Goal: Task Accomplishment & Management: Use online tool/utility

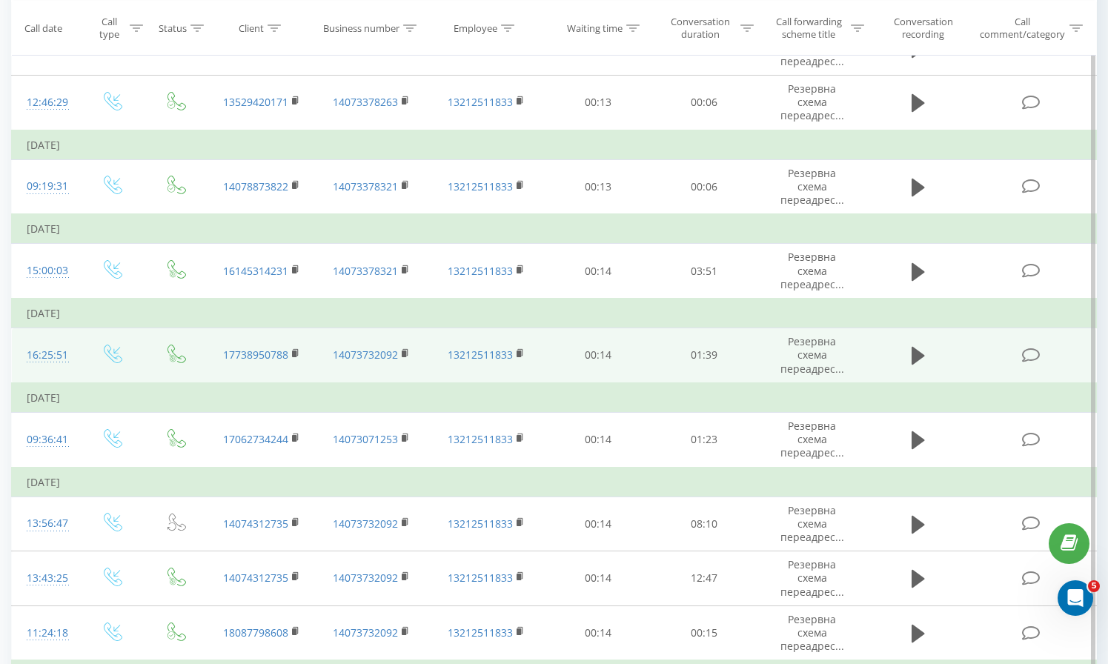
scroll to position [409, 0]
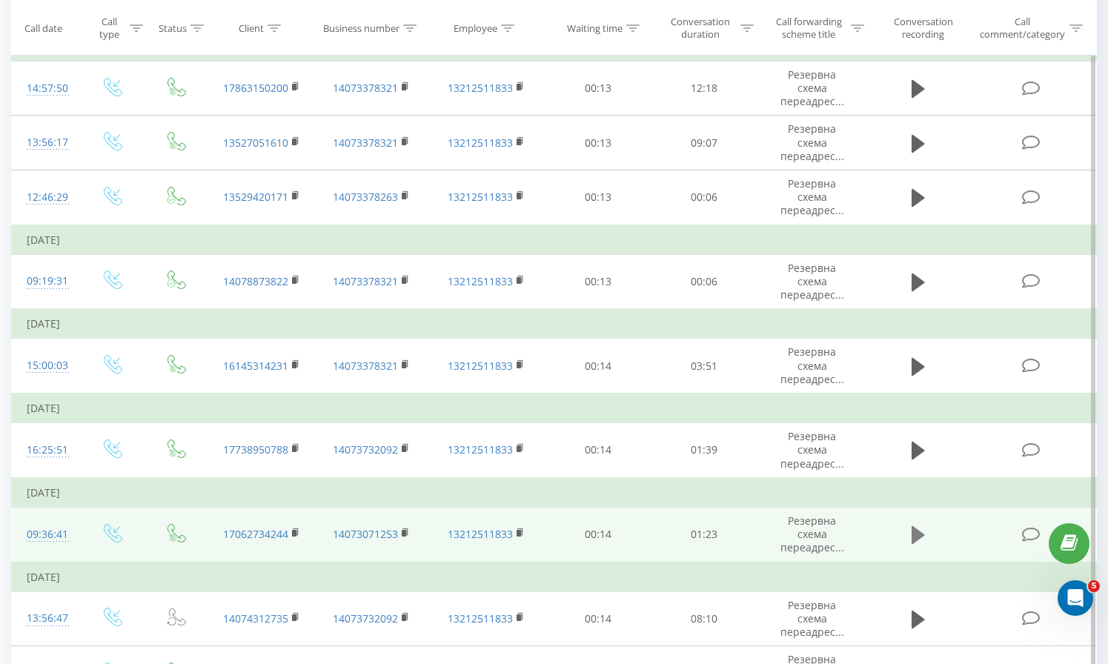
click at [919, 526] on icon at bounding box center [918, 535] width 13 height 18
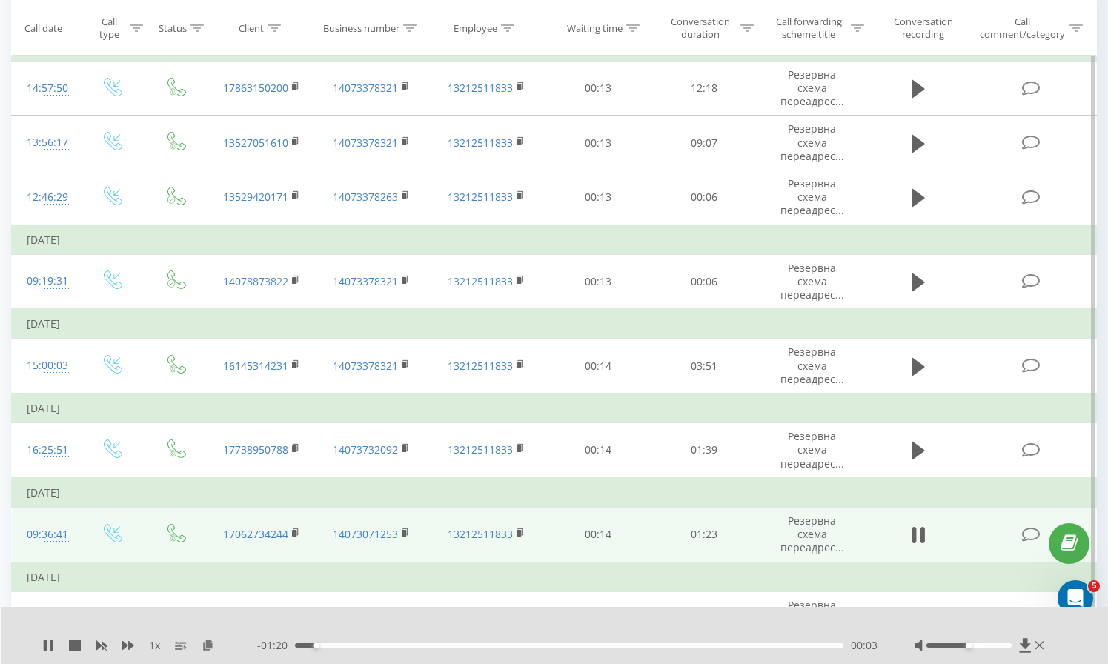
click at [381, 646] on div "00:03" at bounding box center [569, 646] width 549 height 4
click at [402, 647] on div "00:13" at bounding box center [569, 646] width 549 height 4
click at [438, 647] on div "00:16" at bounding box center [569, 646] width 549 height 4
click at [357, 645] on div "00:09" at bounding box center [569, 646] width 549 height 4
click at [569, 645] on div "00:41" at bounding box center [569, 646] width 549 height 4
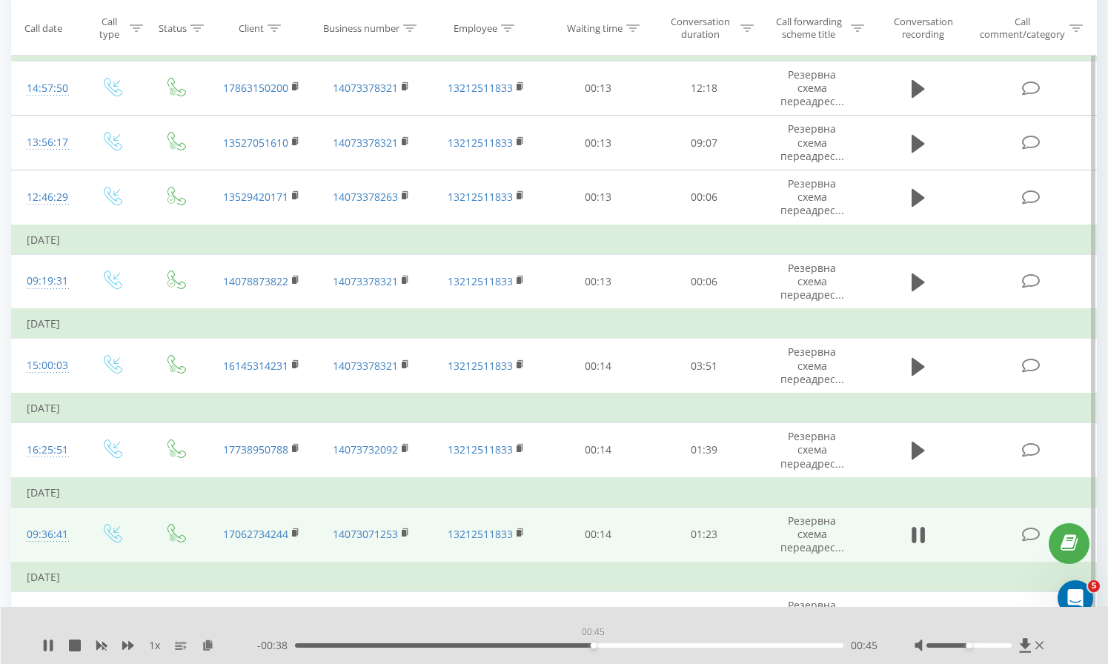
click at [593, 645] on div "00:45" at bounding box center [569, 646] width 549 height 4
click at [611, 645] on div "00:46" at bounding box center [569, 646] width 549 height 4
click at [649, 646] on div "00:53" at bounding box center [569, 646] width 549 height 4
click at [593, 647] on div "00:55" at bounding box center [569, 646] width 549 height 4
click at [574, 648] on div "- 00:26 00:56 00:56" at bounding box center [567, 645] width 621 height 15
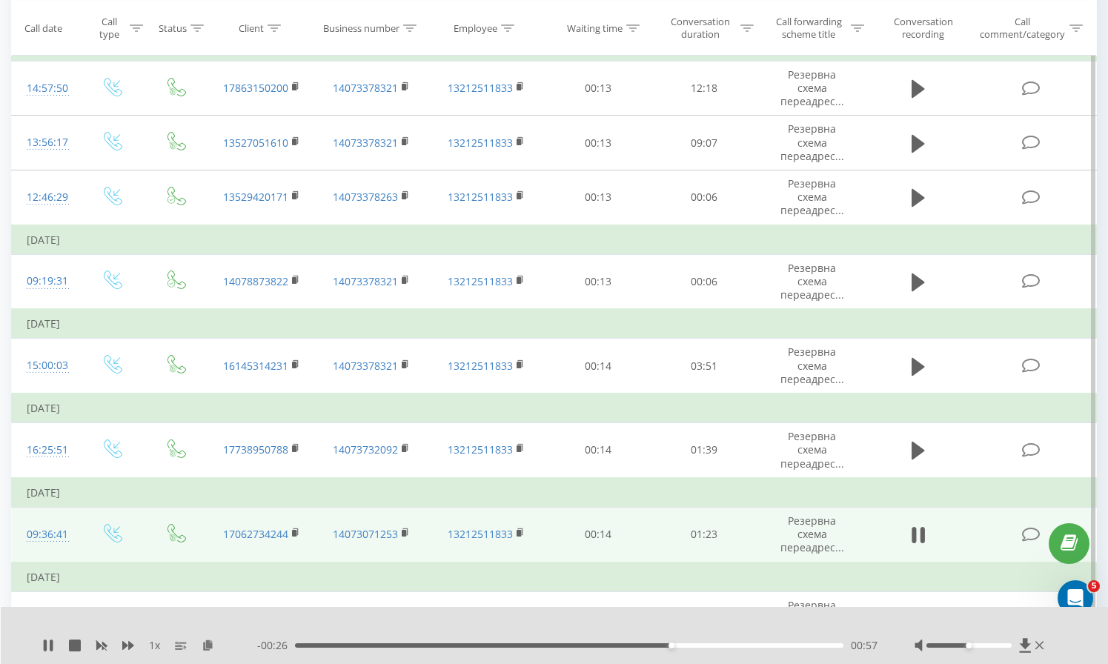
click at [573, 648] on div "- 00:26 00:57 00:57" at bounding box center [567, 645] width 621 height 15
drag, startPoint x: 672, startPoint y: 645, endPoint x: 523, endPoint y: 642, distance: 149.0
click at [523, 644] on div "00:34" at bounding box center [569, 646] width 549 height 4
click at [71, 644] on icon at bounding box center [75, 646] width 12 height 12
click at [47, 646] on icon at bounding box center [48, 646] width 9 height 12
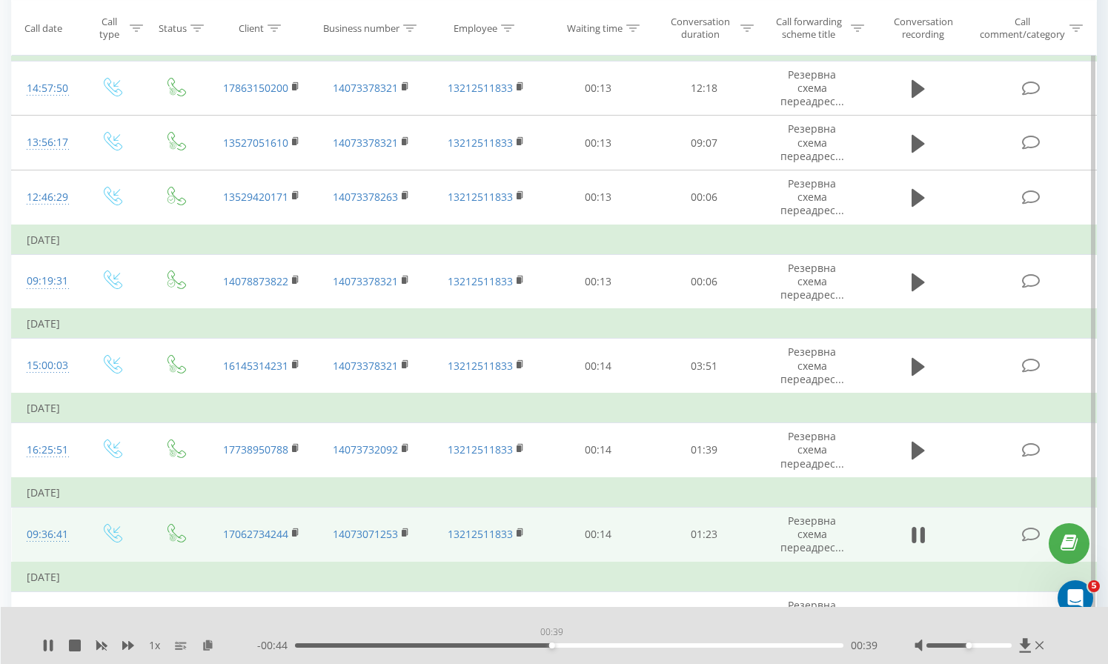
click at [552, 645] on div "00:39" at bounding box center [569, 646] width 549 height 4
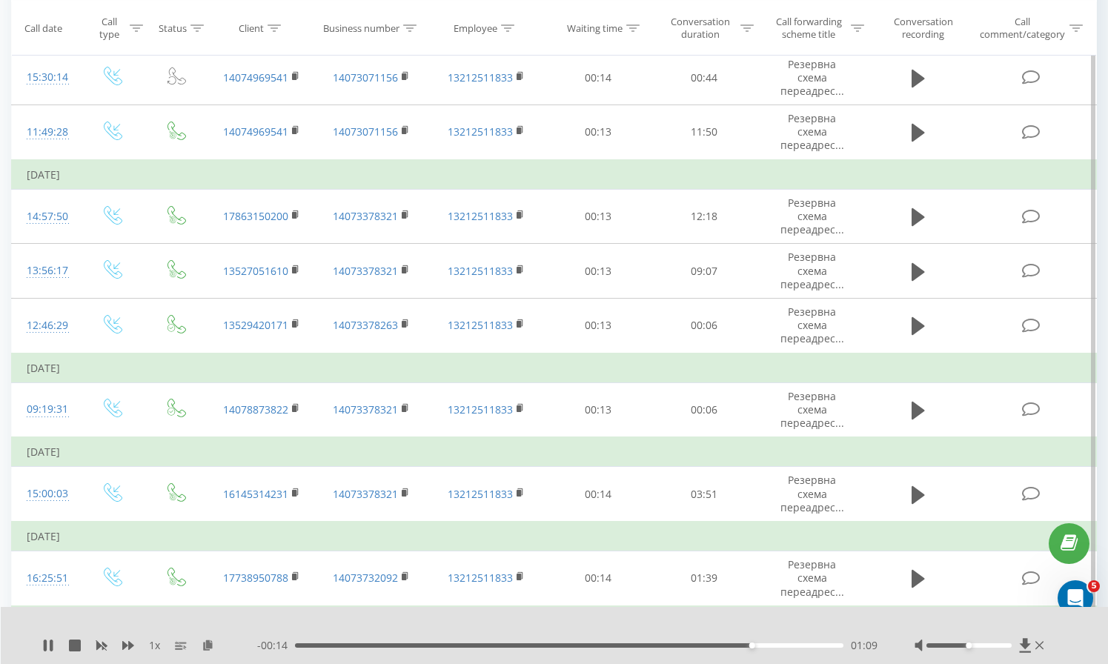
scroll to position [259, 0]
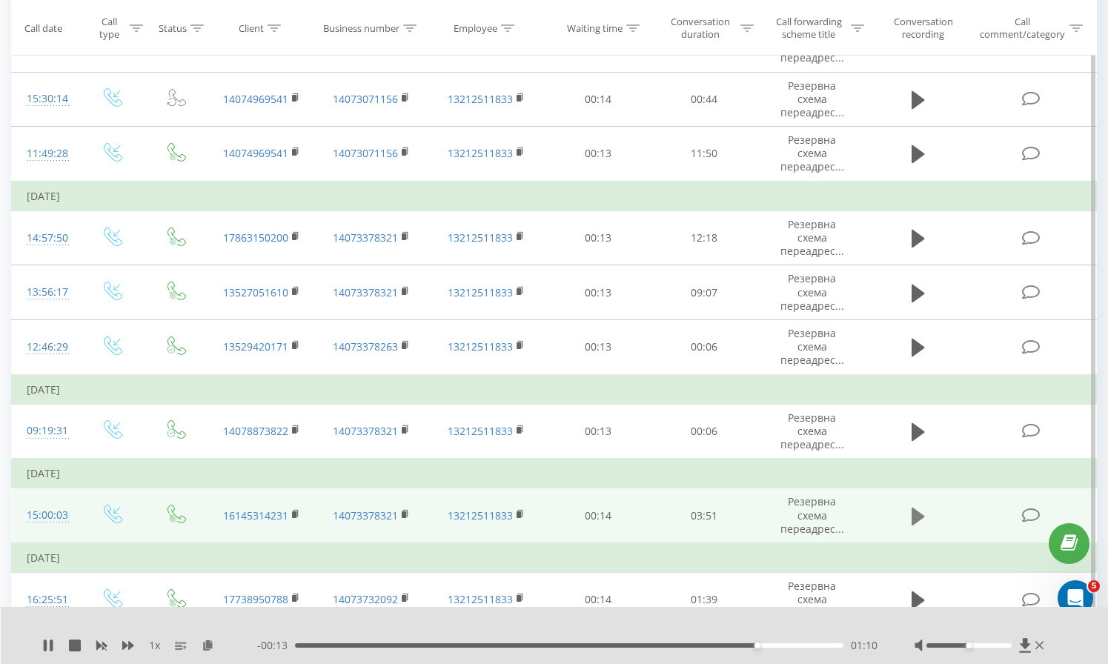
click at [919, 507] on icon at bounding box center [918, 516] width 13 height 18
click at [489, 647] on div "01:21" at bounding box center [569, 646] width 549 height 4
click at [494, 646] on div "00:00" at bounding box center [569, 646] width 549 height 4
click at [517, 647] on div "01:26" at bounding box center [569, 646] width 549 height 4
click at [697, 647] on div "02:37" at bounding box center [569, 646] width 549 height 4
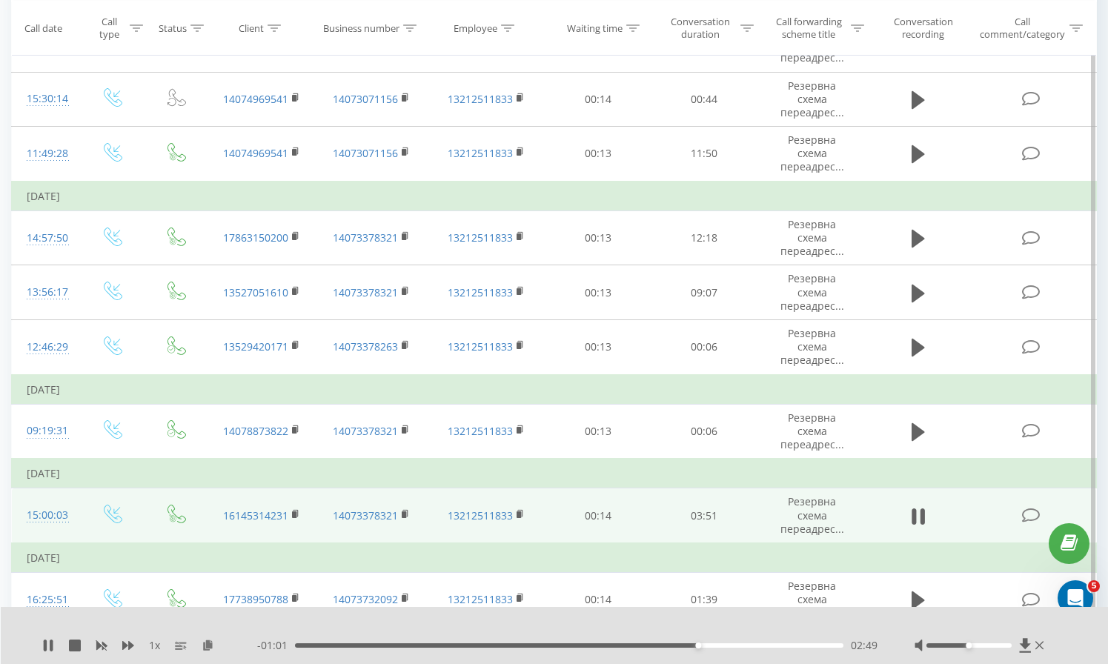
click at [719, 649] on div "- 01:01 02:49 02:49" at bounding box center [567, 645] width 621 height 15
click at [721, 646] on div "02:58" at bounding box center [569, 646] width 549 height 4
click at [758, 645] on div "02:59" at bounding box center [569, 646] width 549 height 4
click at [781, 645] on div "03:24" at bounding box center [569, 646] width 549 height 4
click at [795, 645] on div "00:00" at bounding box center [569, 646] width 549 height 4
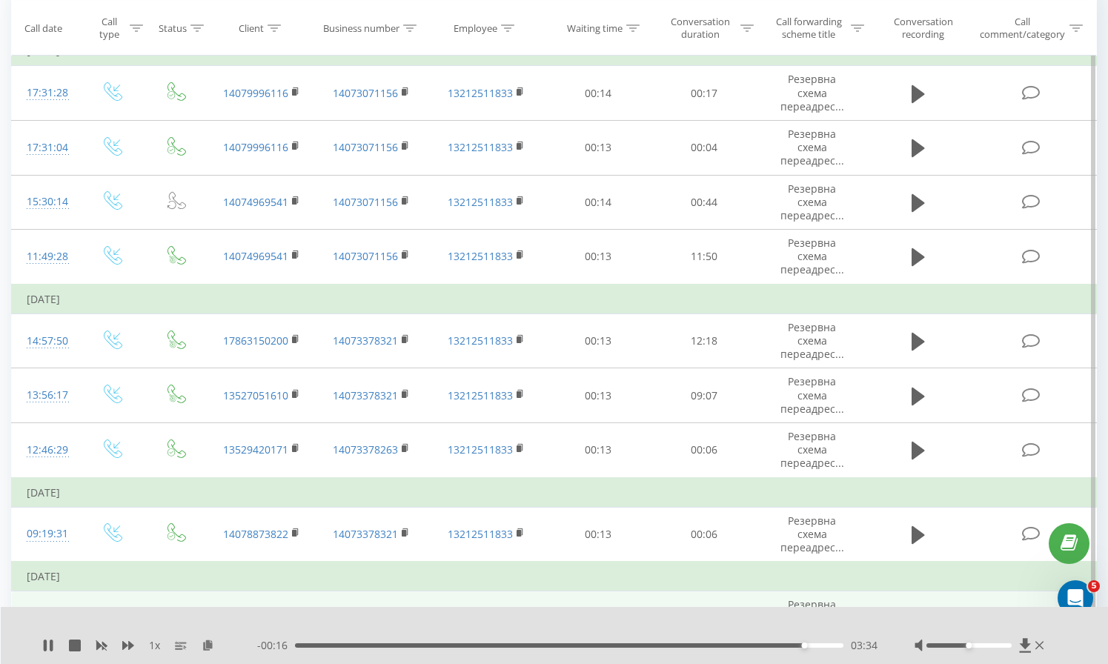
scroll to position [108, 0]
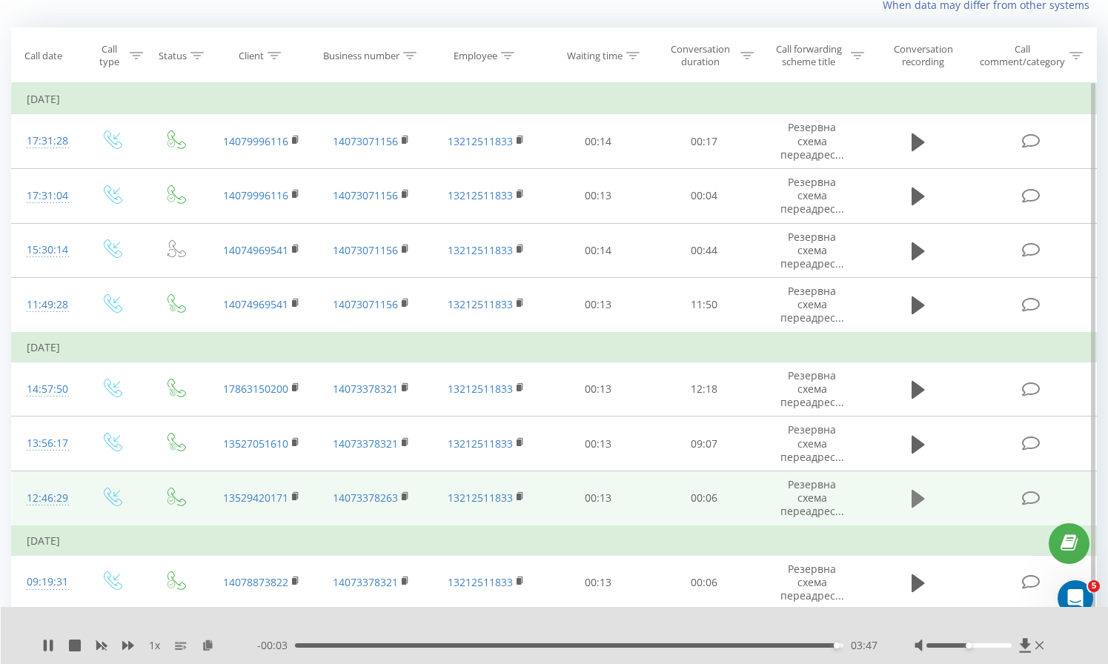
click at [919, 489] on icon at bounding box center [918, 499] width 13 height 21
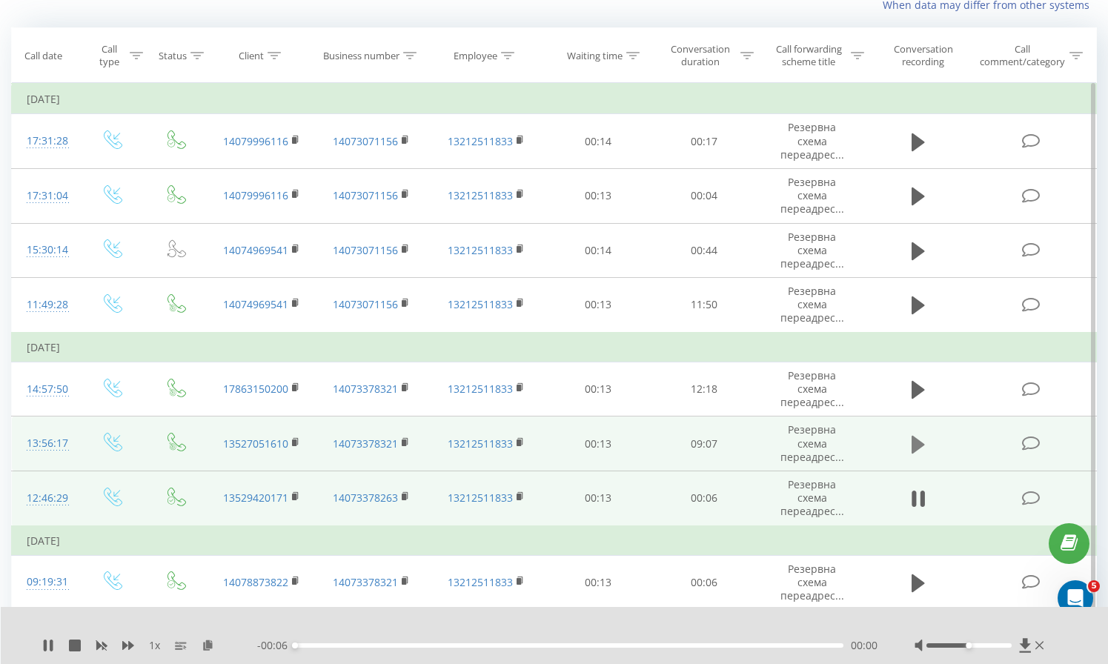
click at [919, 435] on icon at bounding box center [918, 444] width 13 height 18
click at [469, 642] on div "--:-- --:--" at bounding box center [567, 645] width 621 height 15
click at [473, 649] on div "--:-- --:--" at bounding box center [567, 645] width 621 height 15
click at [477, 646] on div "00:00" at bounding box center [569, 646] width 549 height 4
click at [571, 646] on div "04:35" at bounding box center [569, 646] width 549 height 4
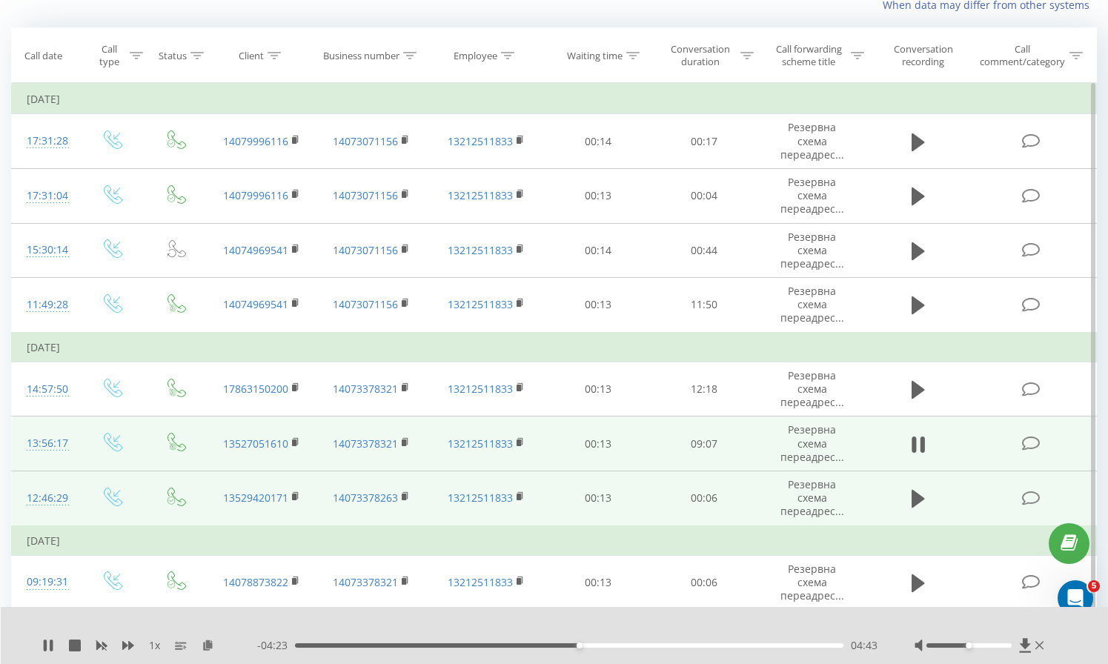
click at [1002, 648] on div at bounding box center [981, 645] width 133 height 15
click at [988, 644] on div at bounding box center [969, 646] width 85 height 4
click at [1000, 644] on div at bounding box center [969, 646] width 85 height 4
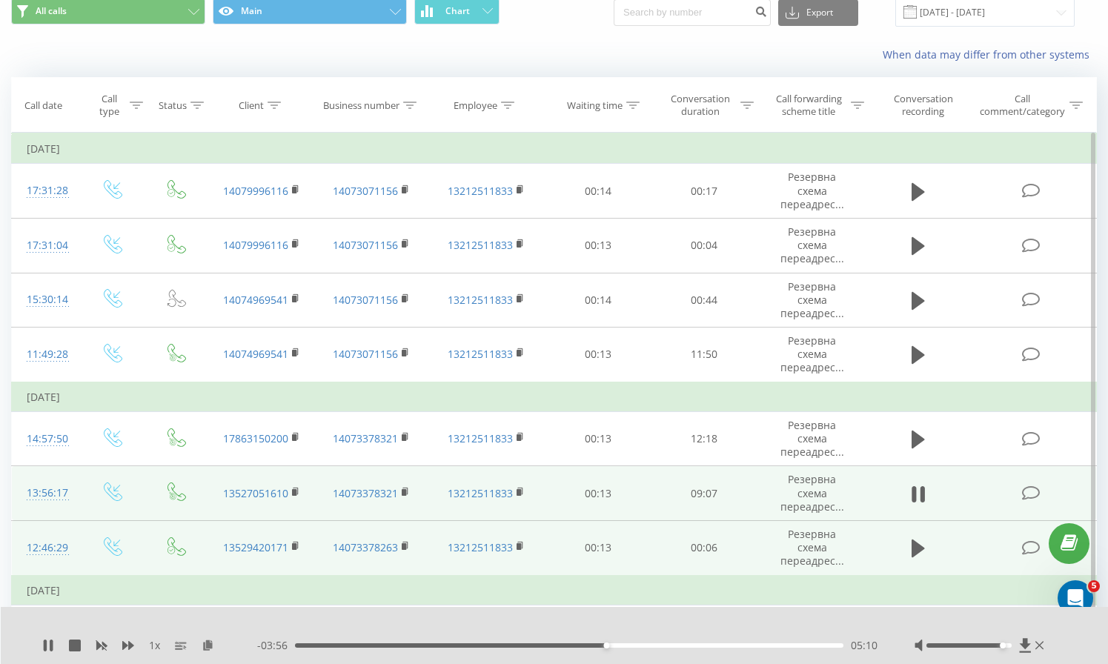
scroll to position [0, 0]
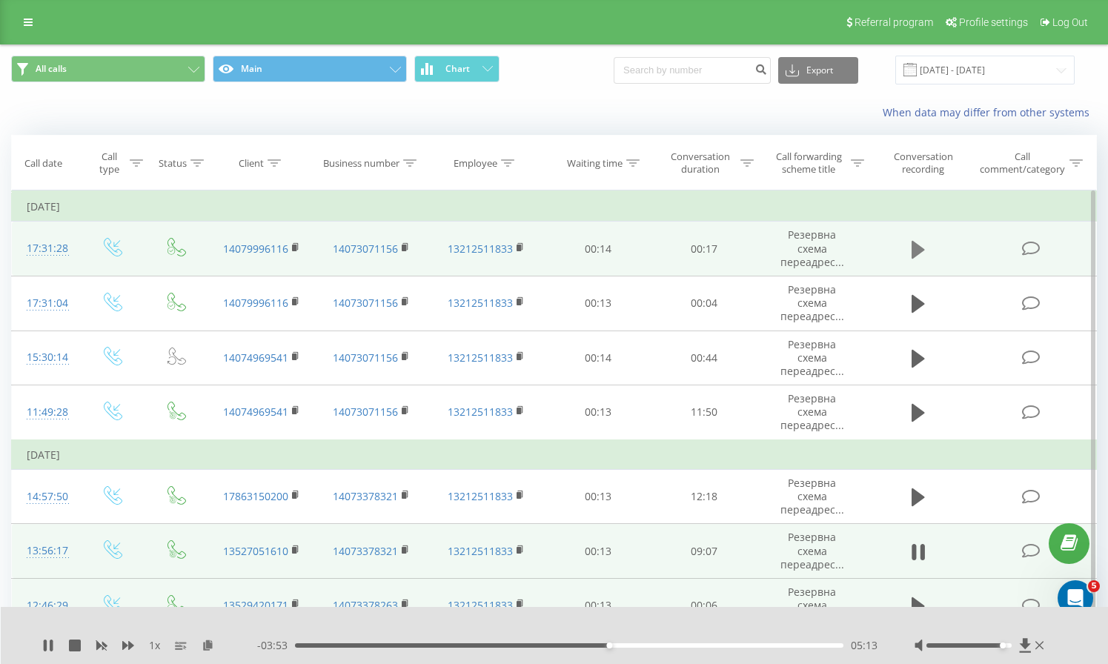
click at [913, 245] on icon at bounding box center [918, 249] width 13 height 18
click at [292, 245] on rect at bounding box center [294, 248] width 4 height 7
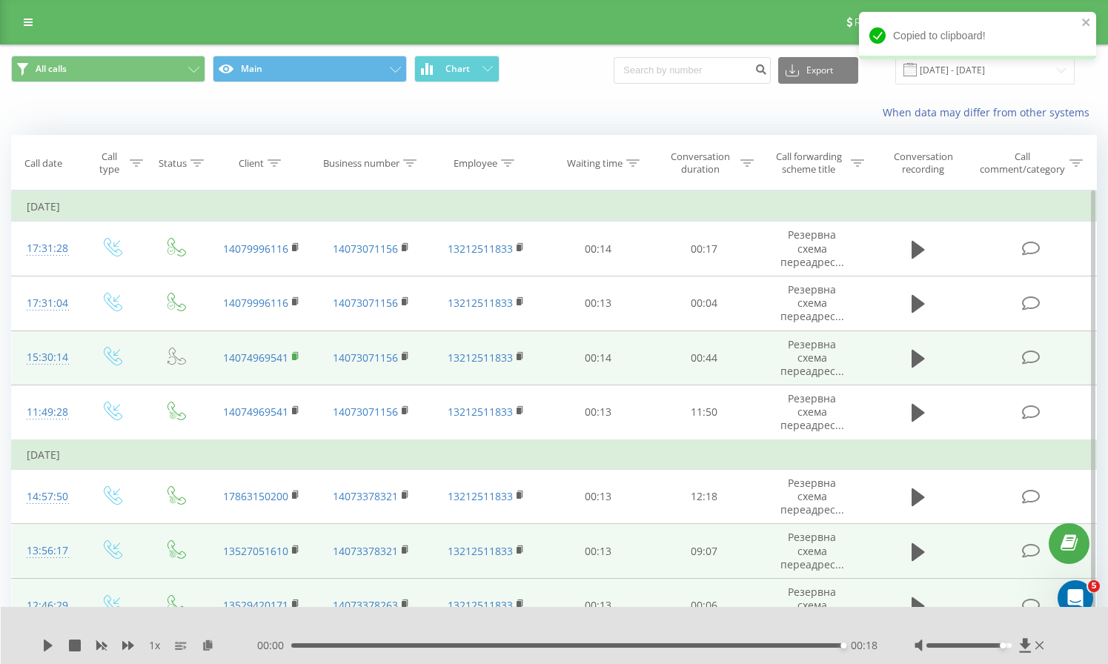
click at [296, 354] on rect at bounding box center [294, 357] width 4 height 7
click at [921, 348] on icon at bounding box center [918, 358] width 13 height 21
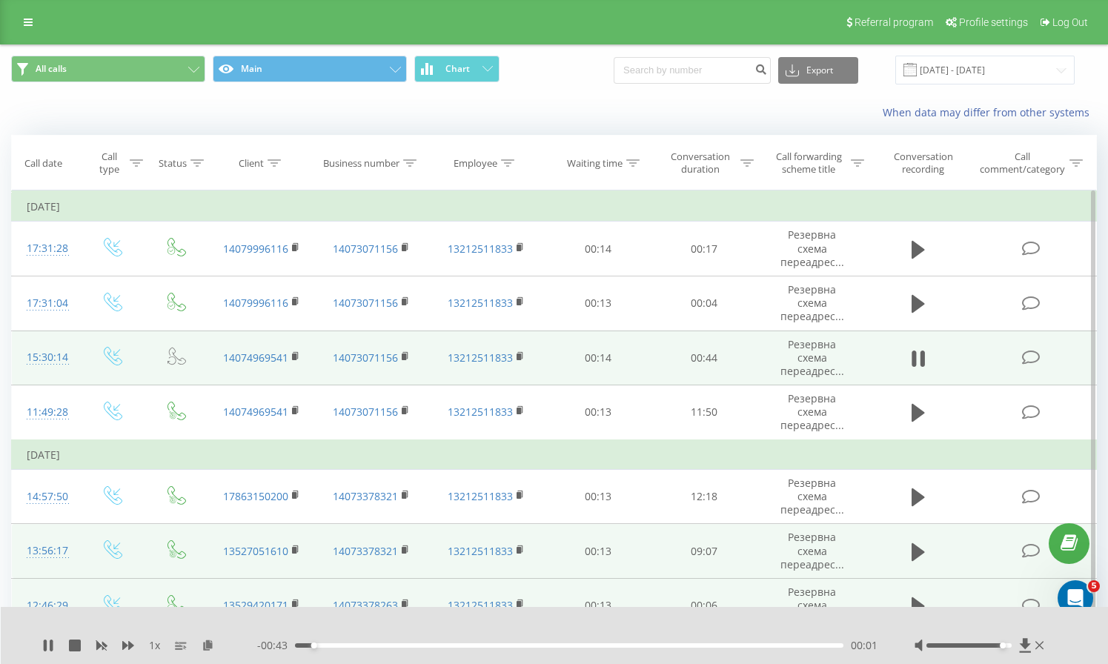
click at [649, 641] on div "- 00:43 00:01 00:01" at bounding box center [567, 645] width 621 height 15
click at [653, 645] on div "00:02" at bounding box center [569, 646] width 549 height 4
click at [710, 645] on div "00:34" at bounding box center [569, 646] width 549 height 4
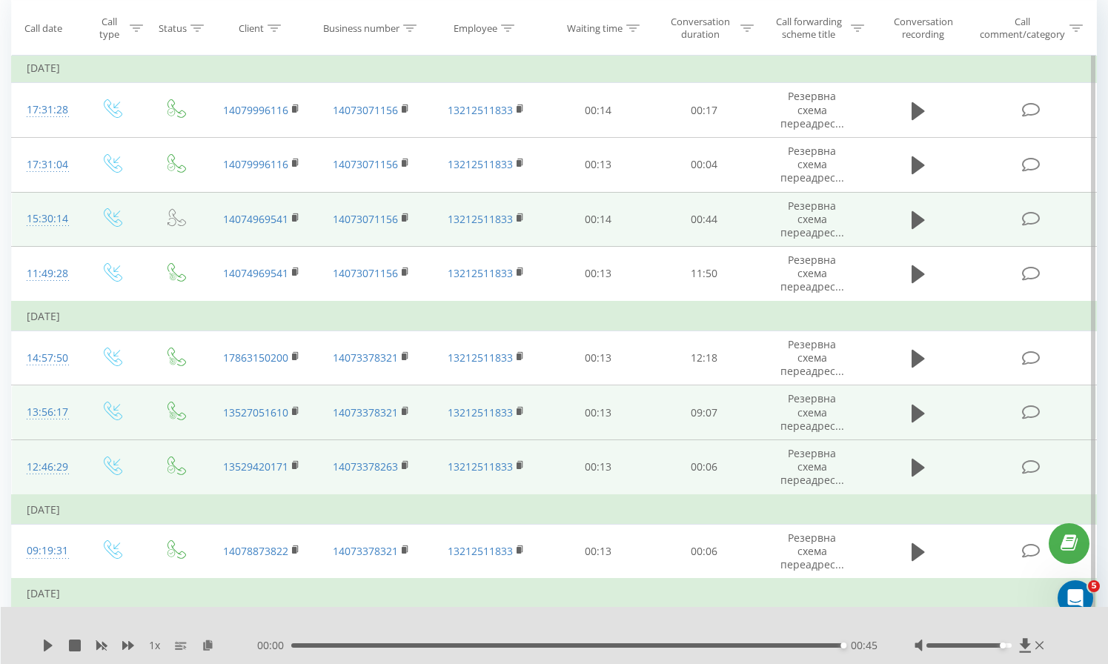
scroll to position [130, 0]
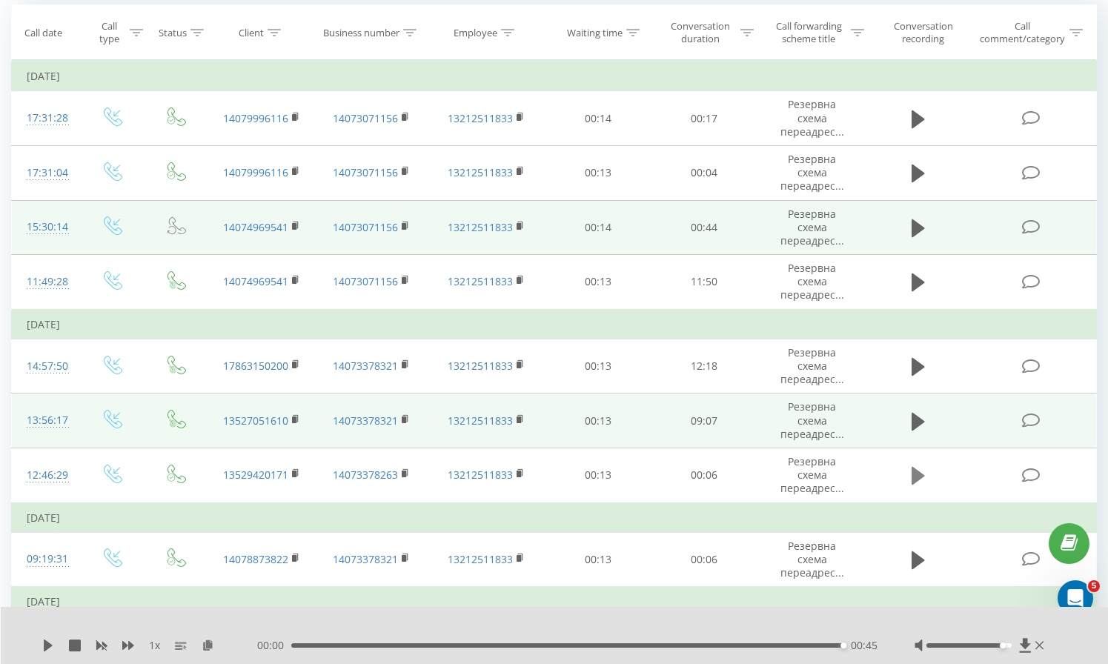
click at [919, 466] on icon at bounding box center [918, 476] width 13 height 21
click at [463, 646] on div at bounding box center [561, 646] width 558 height 4
click at [460, 645] on div "00:00" at bounding box center [569, 646] width 549 height 4
click at [585, 654] on div "1 x - 00:04 00:02 00:02" at bounding box center [555, 635] width 1108 height 57
